Goal: Find specific page/section

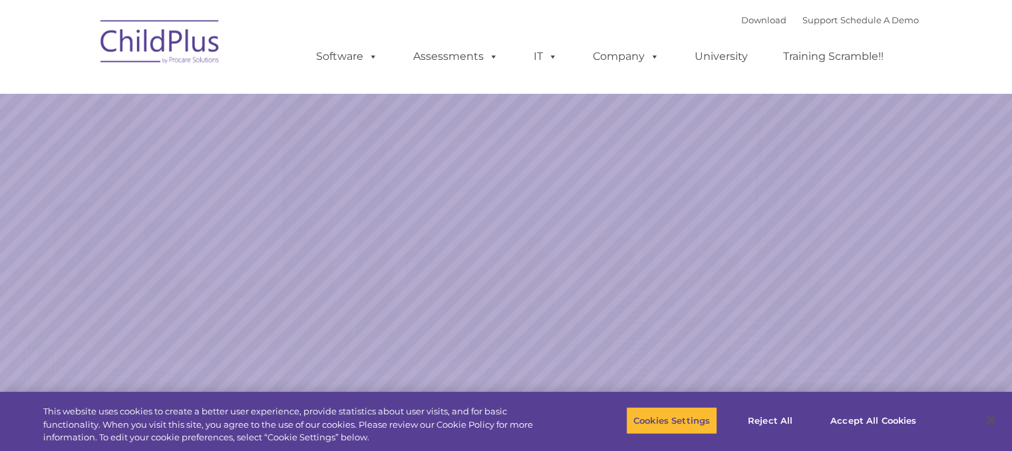
select select "MEDIUM"
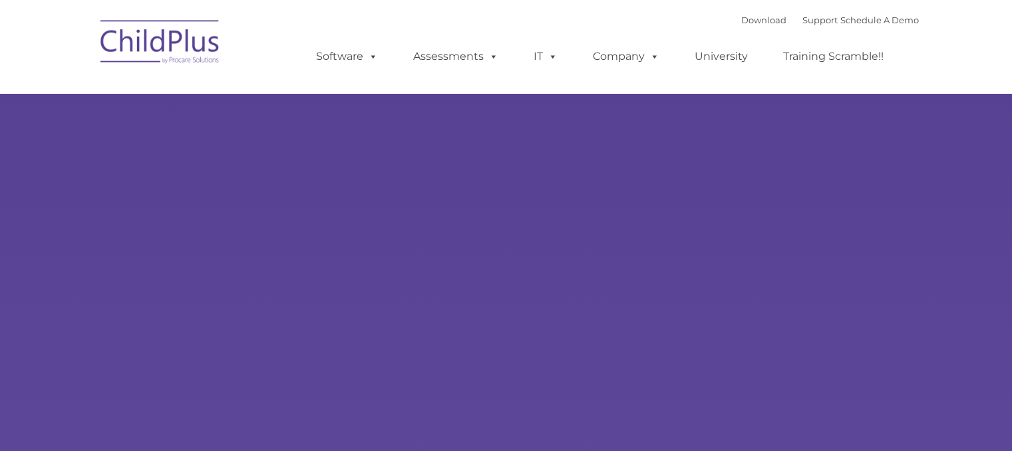
type input ""
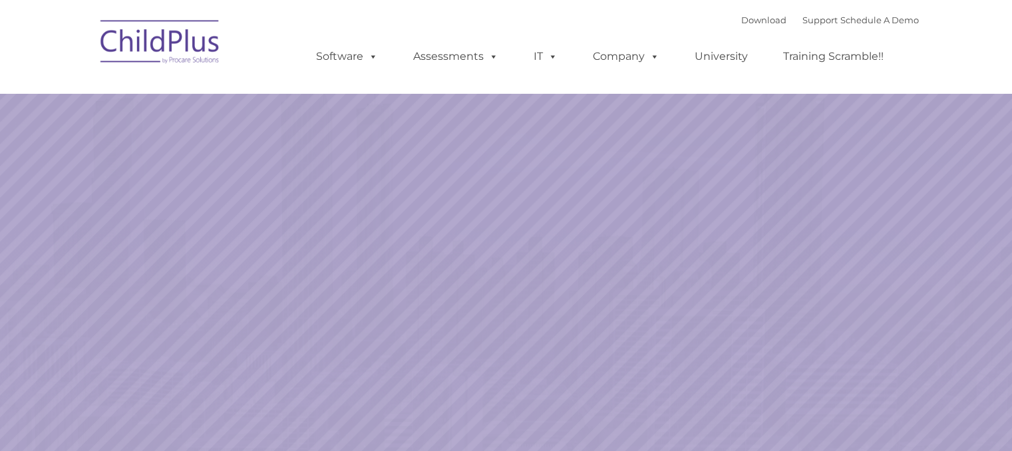
select select "MEDIUM"
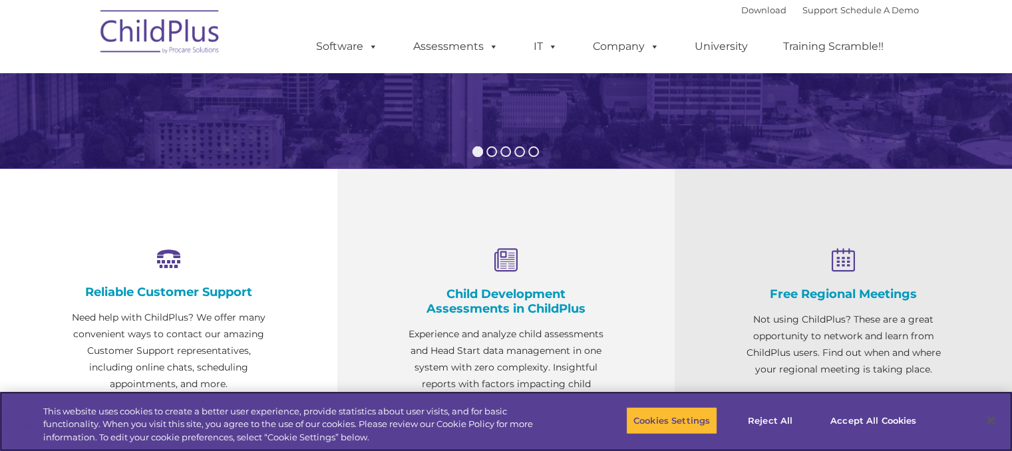
scroll to position [370, 0]
